Goal: Task Accomplishment & Management: Use online tool/utility

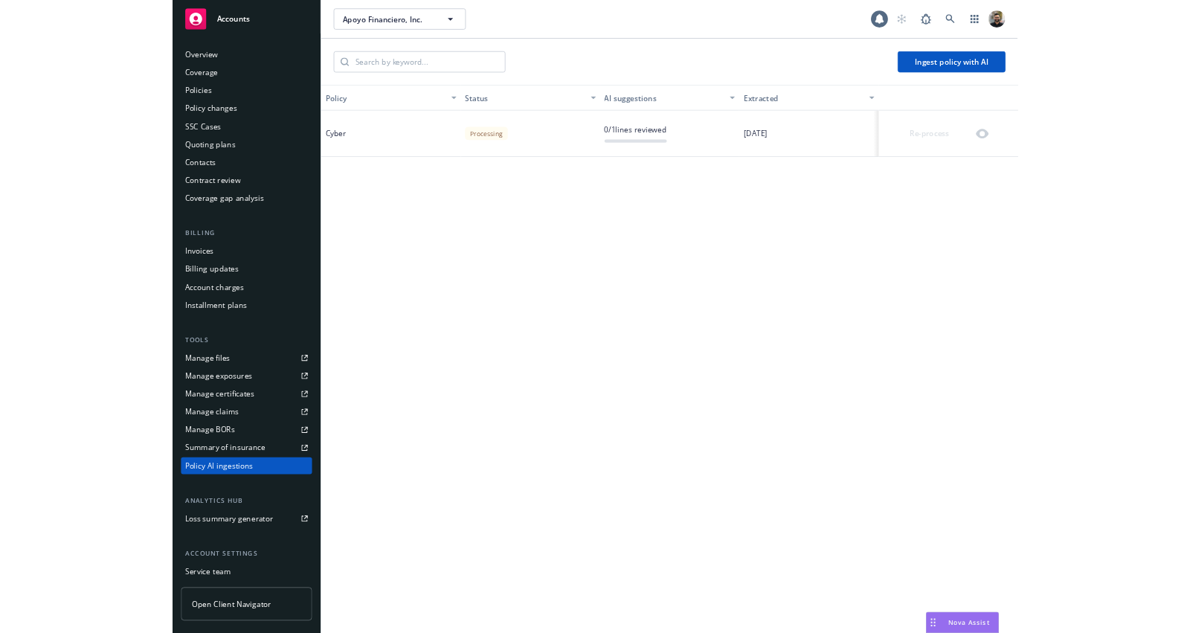
scroll to position [102, 0]
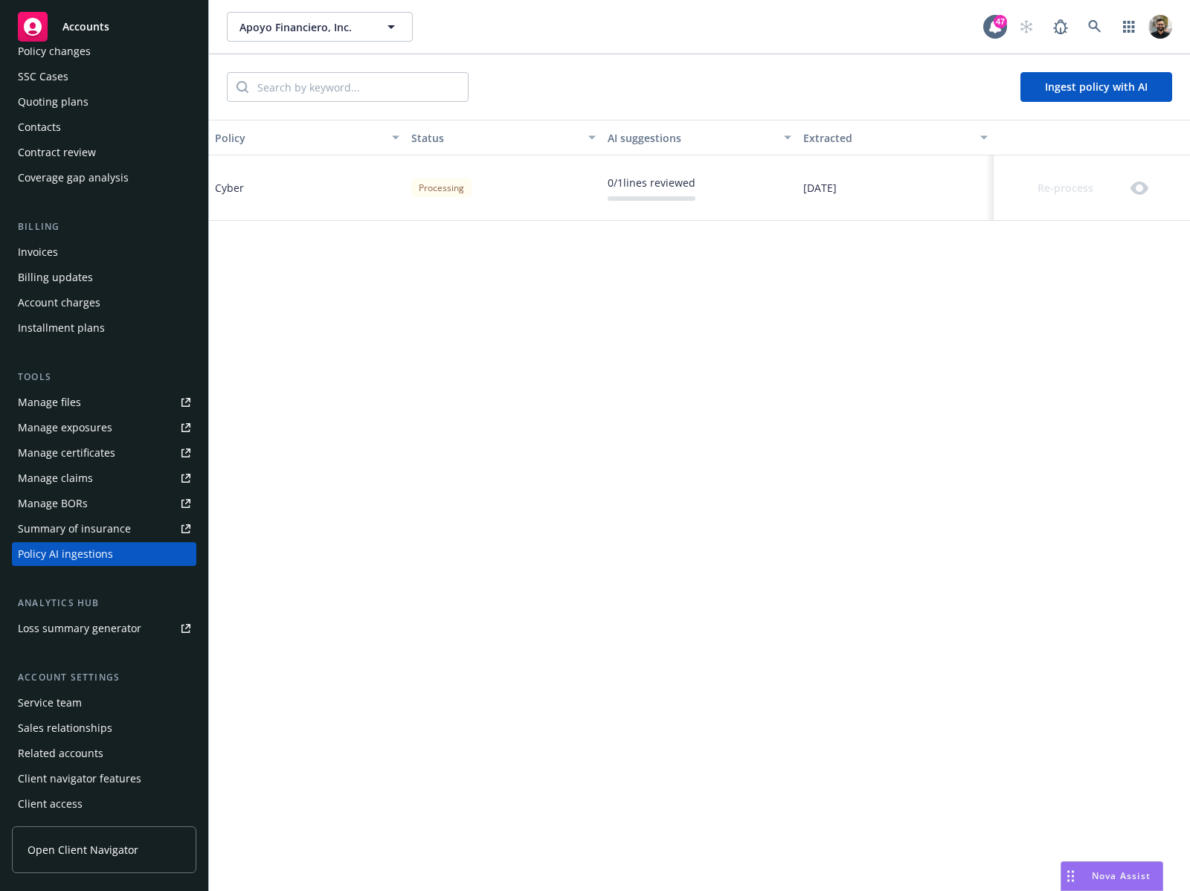
click at [687, 351] on div "Policy Status AI suggestions Extracted Cyber Processing 0 / 1 lines reviewed 08…" at bounding box center [699, 506] width 981 height 772
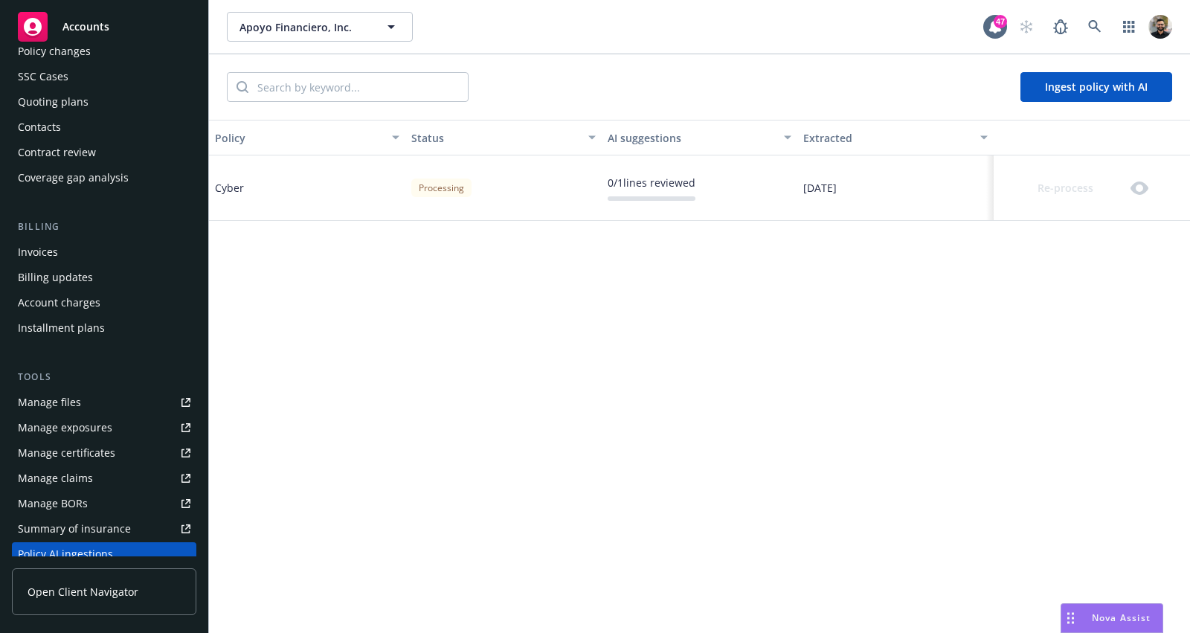
click at [336, 310] on div "Policy Status AI suggestions Extracted Cyber Processing 0 / 1 lines reviewed 08…" at bounding box center [699, 506] width 981 height 772
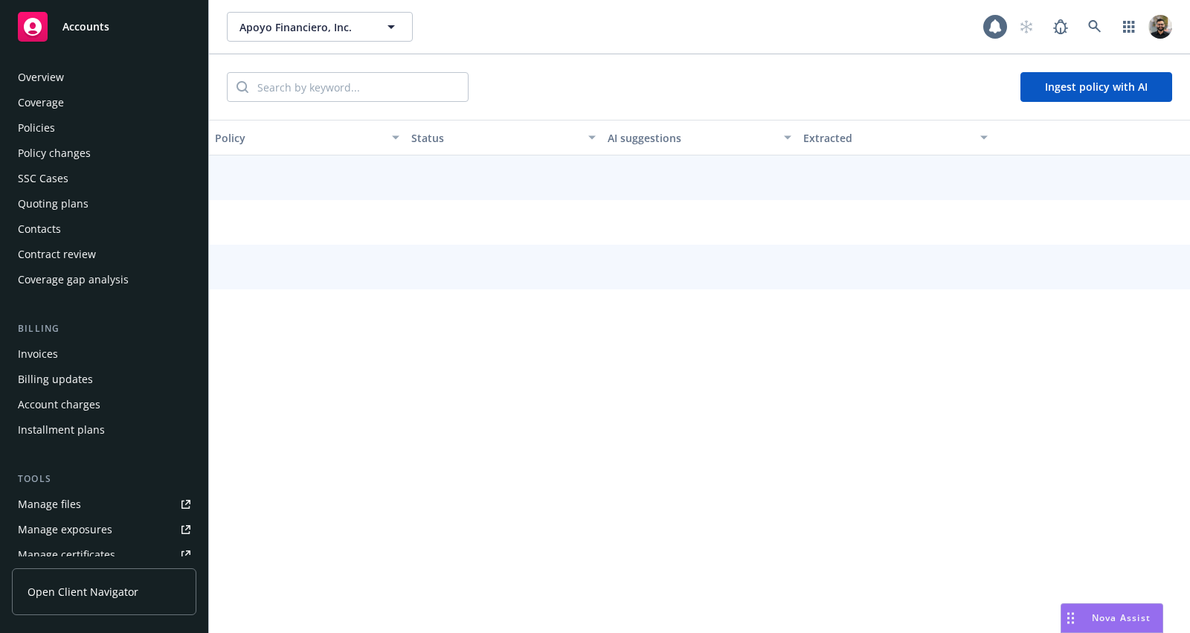
scroll to position [315, 0]
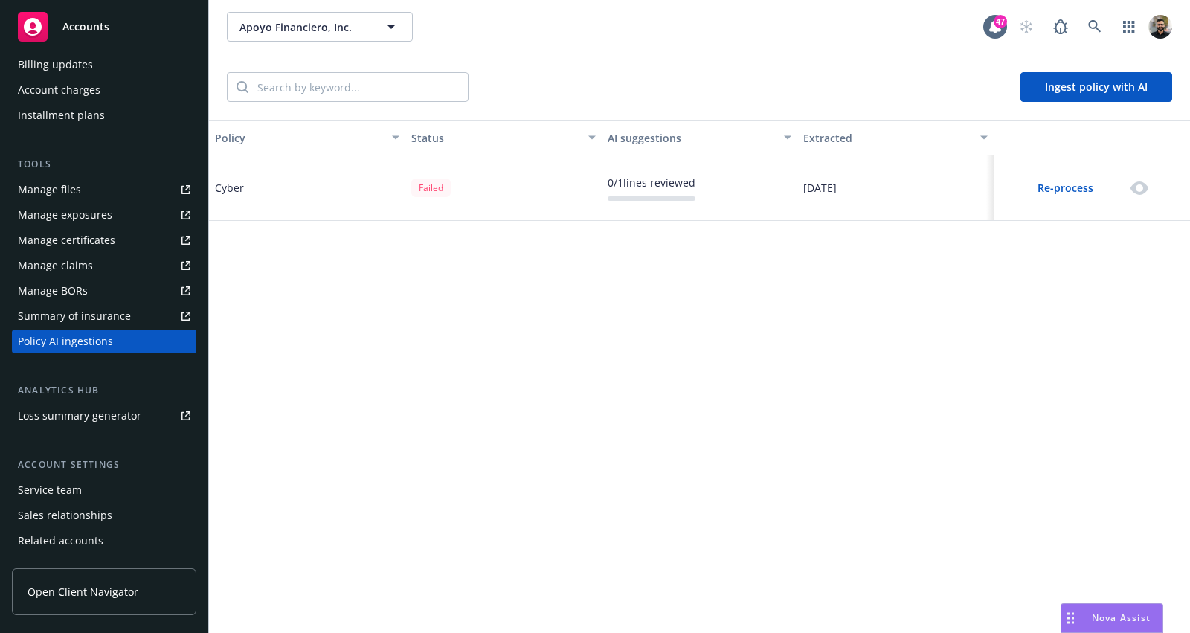
click at [1074, 185] on button "Re-process" at bounding box center [1065, 188] width 119 height 30
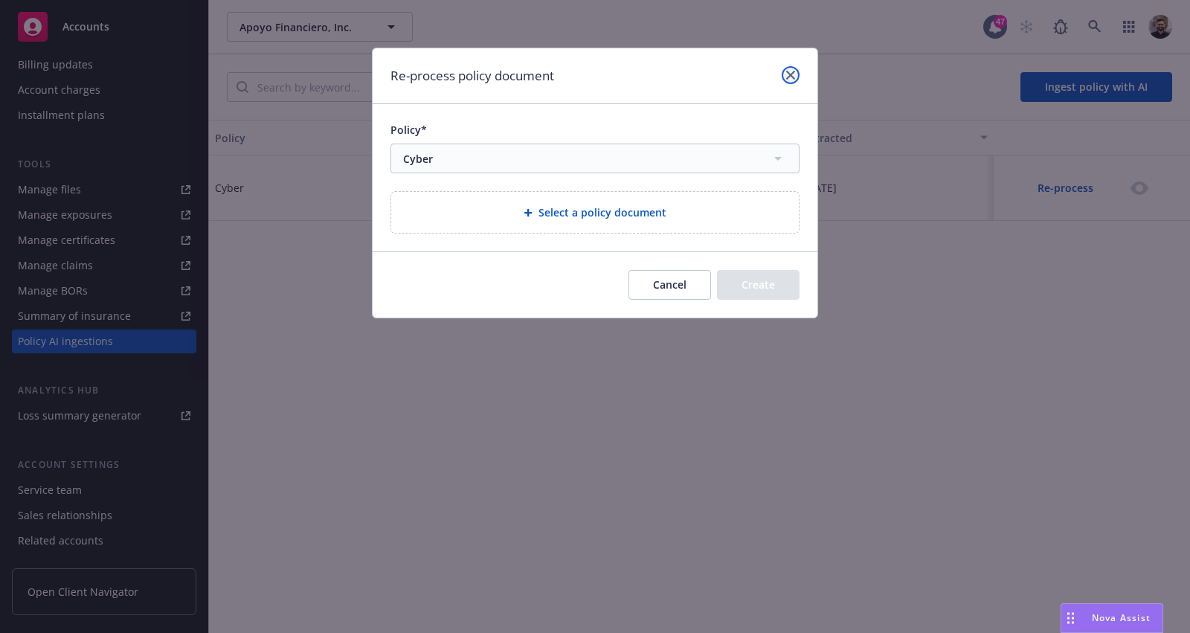
click at [783, 80] on link "close" at bounding box center [791, 75] width 18 height 18
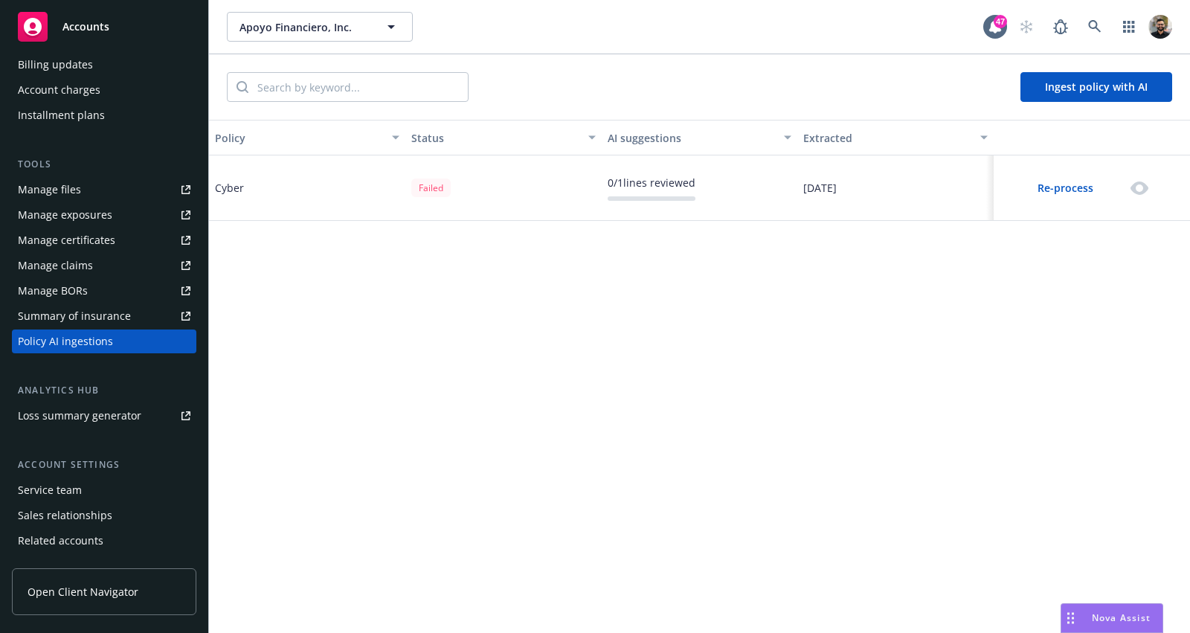
click at [1162, 86] on button "Ingest policy with AI" at bounding box center [1097, 87] width 152 height 30
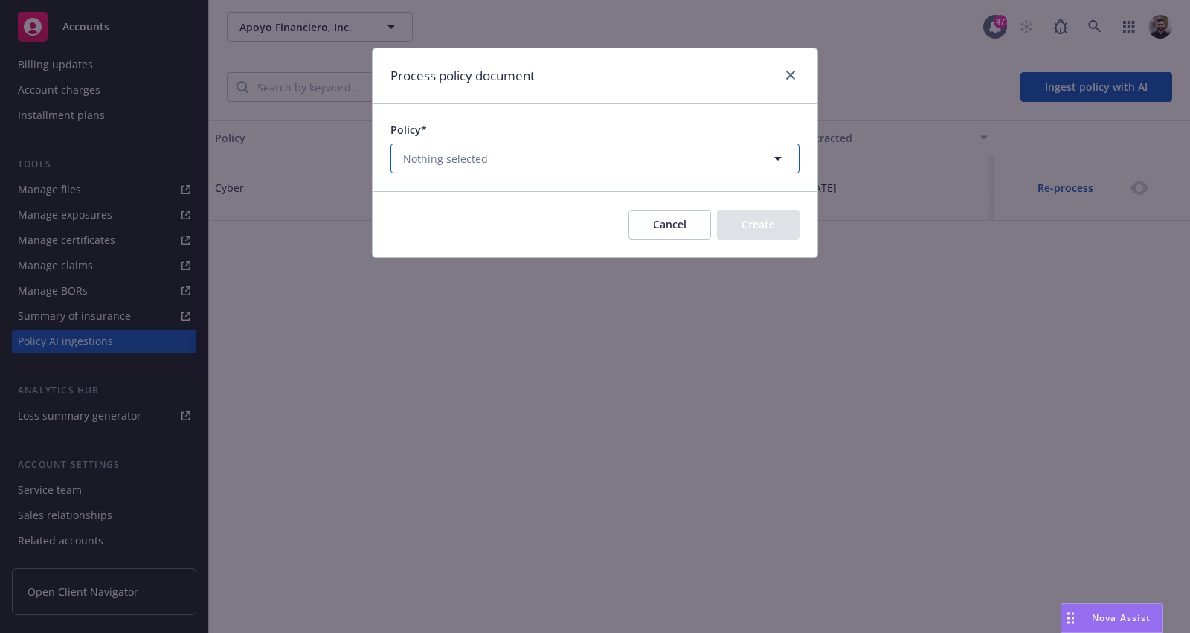
click at [698, 149] on button "Nothing selected" at bounding box center [595, 159] width 409 height 30
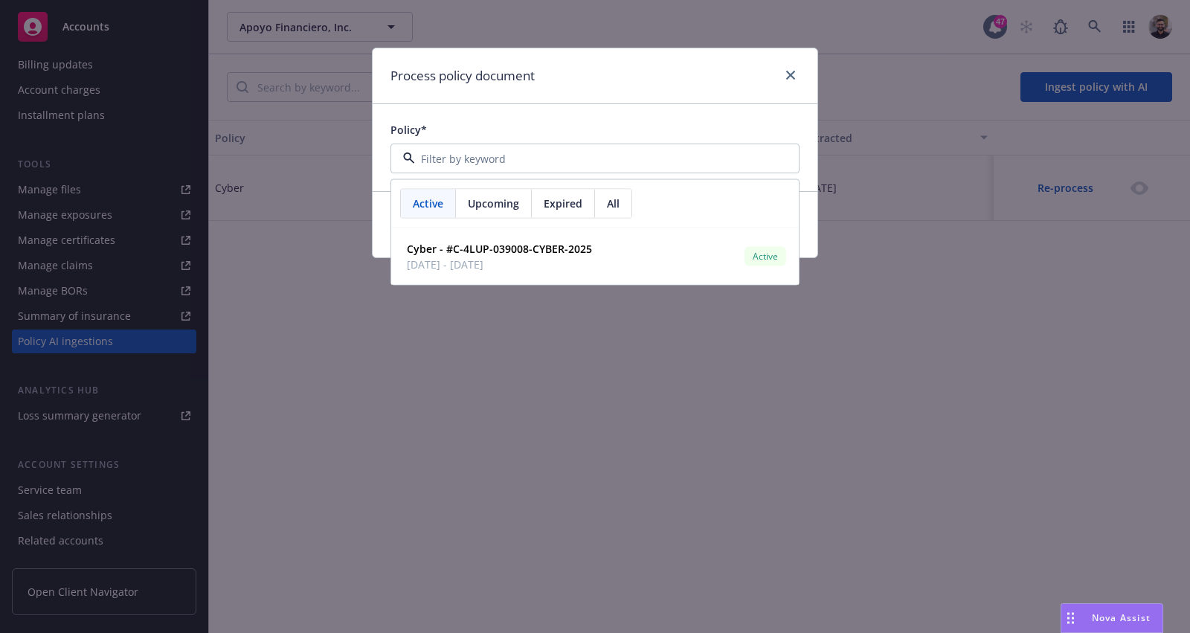
click at [625, 202] on div "All" at bounding box center [613, 204] width 36 height 28
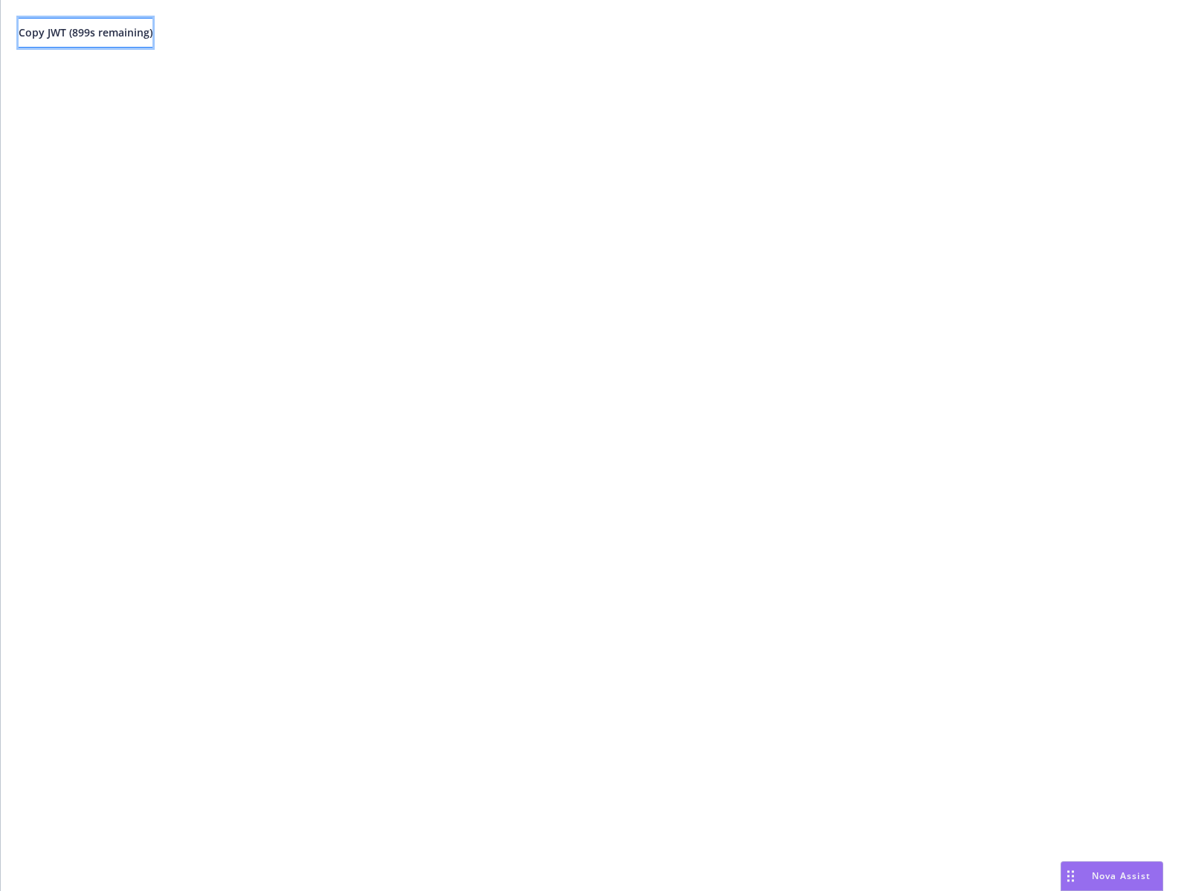
click at [103, 39] on button "Copy JWT ( 899 s remaining)" at bounding box center [86, 33] width 134 height 30
click at [108, 22] on button "Copy JWT ( 883 s remaining)" at bounding box center [86, 33] width 134 height 30
drag, startPoint x: 114, startPoint y: 35, endPoint x: 123, endPoint y: 33, distance: 9.8
click at [114, 35] on span "Copy JWT ( 193 s remaining)" at bounding box center [86, 32] width 134 height 14
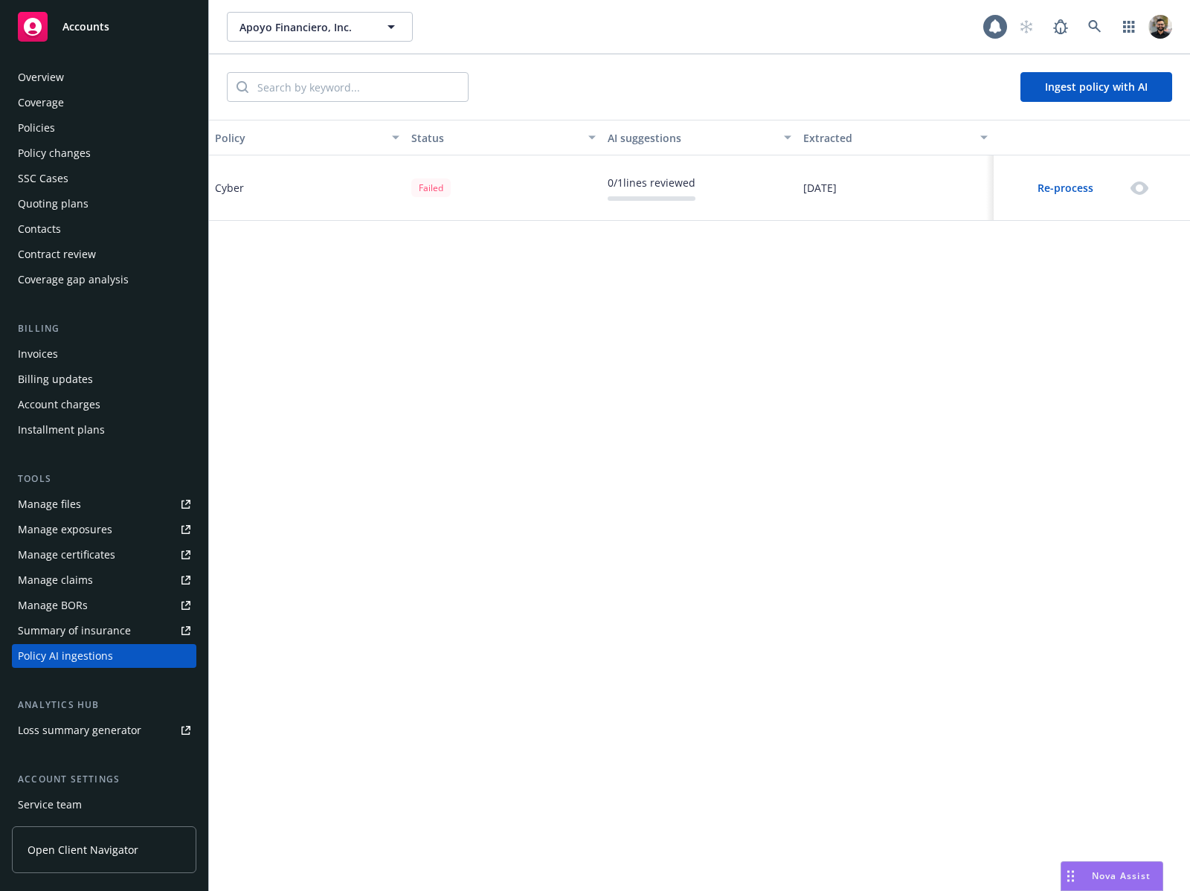
scroll to position [102, 0]
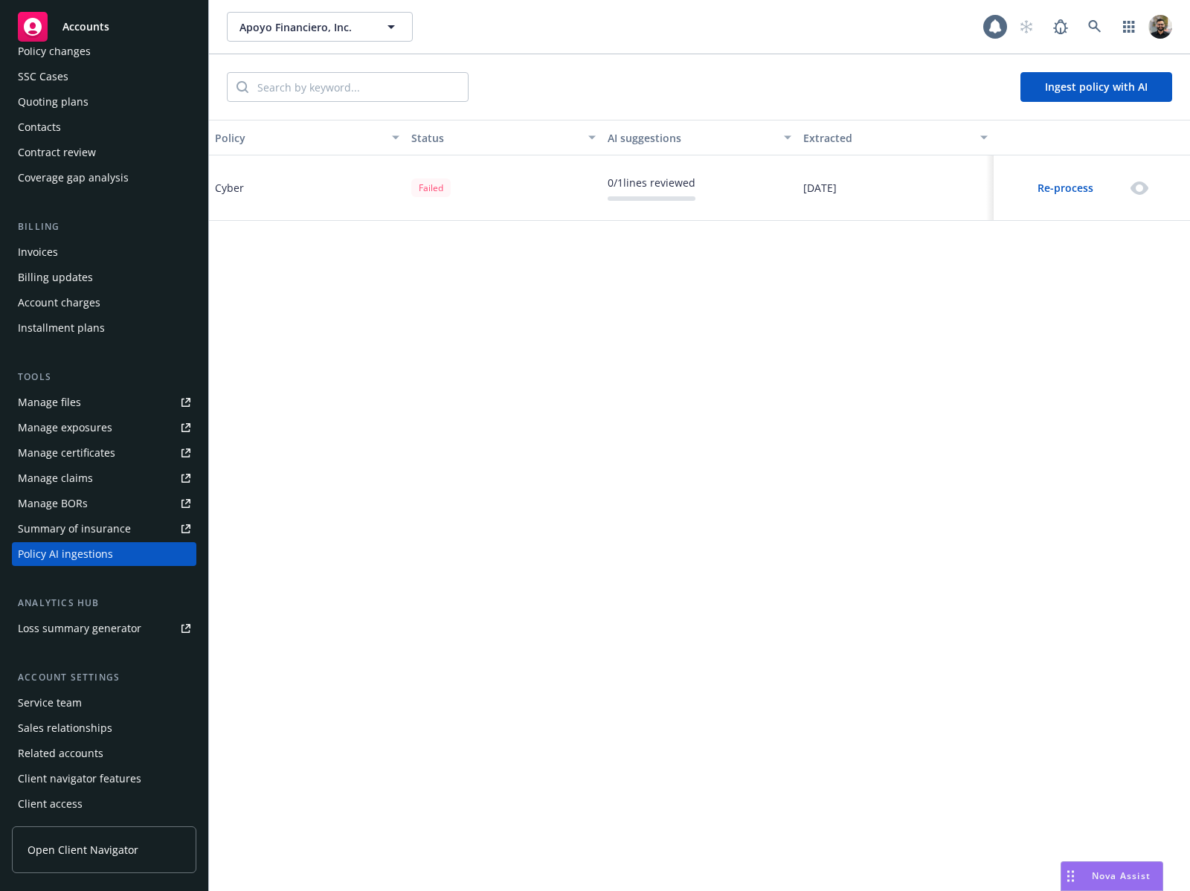
click at [1077, 91] on button "Ingest policy with AI" at bounding box center [1097, 87] width 152 height 30
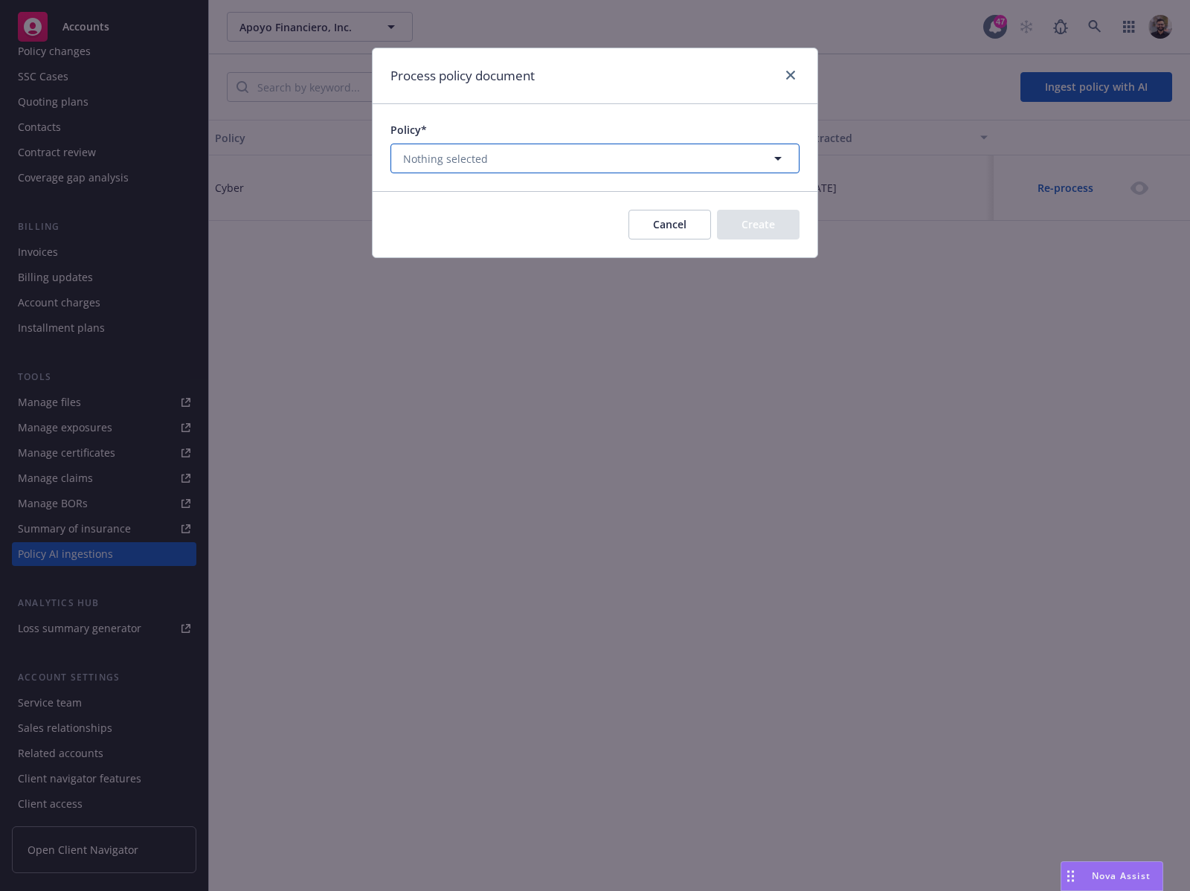
click at [785, 145] on button "Nothing selected" at bounding box center [595, 159] width 409 height 30
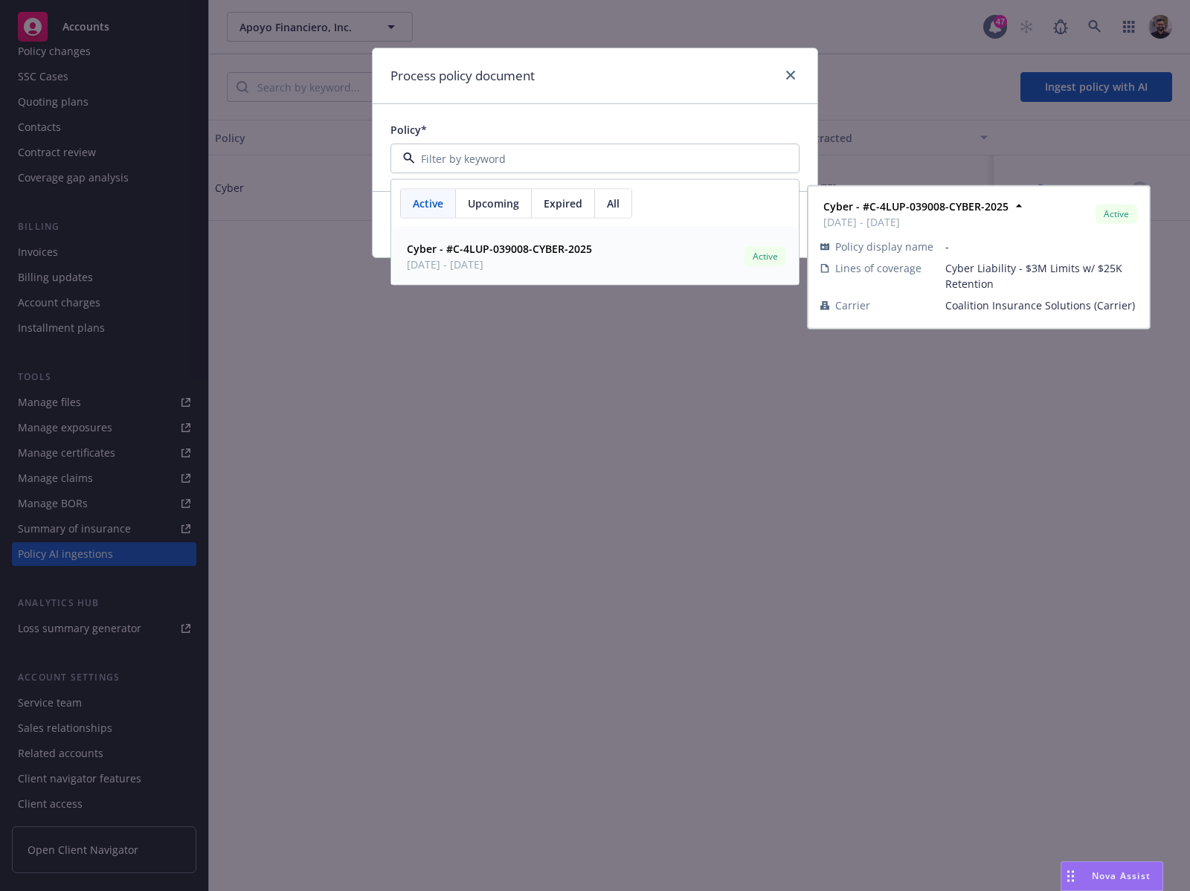
click at [593, 246] on div "Cyber - #C-4LUP-039008-CYBER-2025 03/15/2025 - 03/15/2026 Active" at bounding box center [595, 256] width 388 height 37
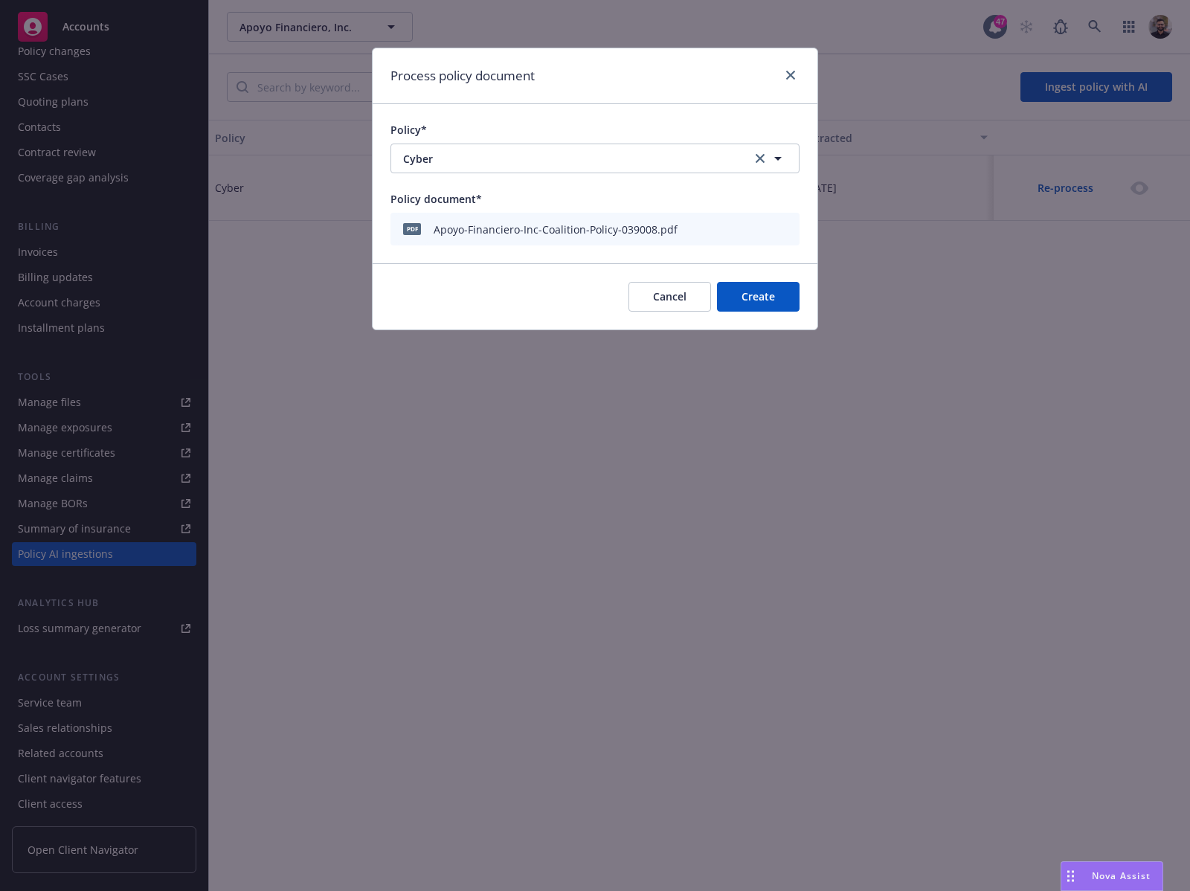
click at [741, 292] on button "Create" at bounding box center [758, 297] width 83 height 30
